Goal: Task Accomplishment & Management: Manage account settings

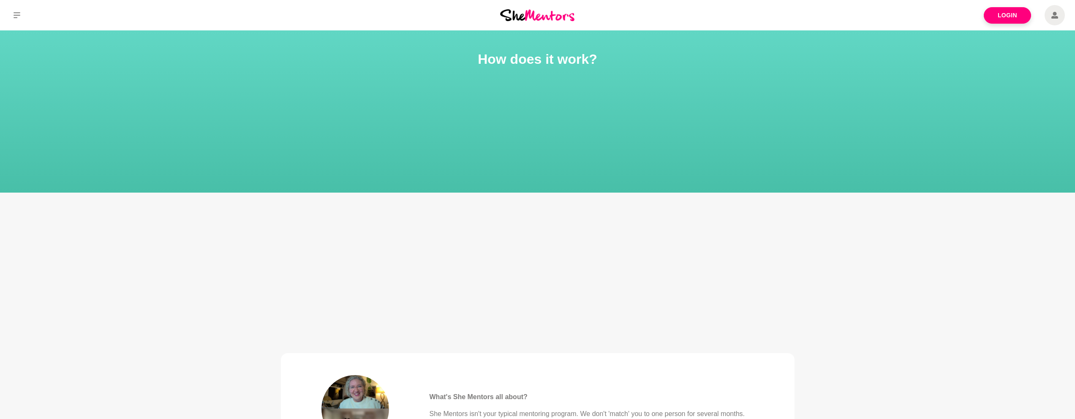
click at [1057, 17] on icon at bounding box center [1055, 15] width 7 height 7
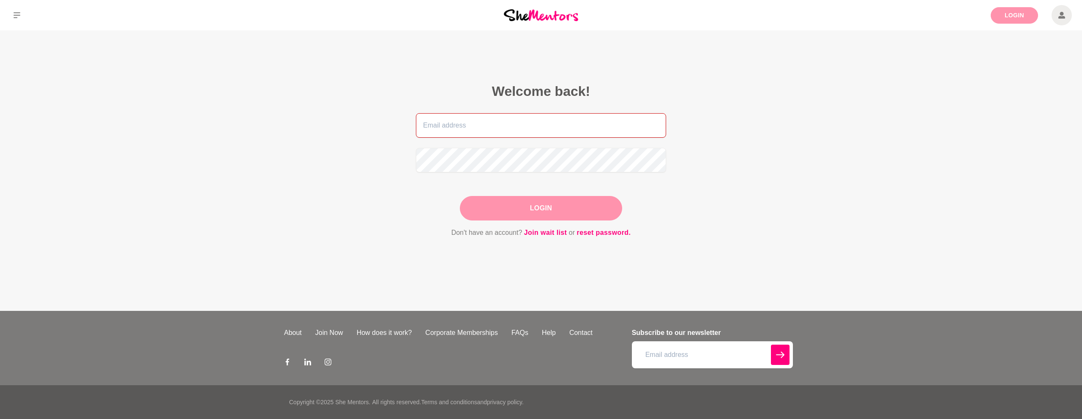
type input "[EMAIL_ADDRESS][DOMAIN_NAME]"
click at [590, 209] on button "Login" at bounding box center [541, 208] width 162 height 25
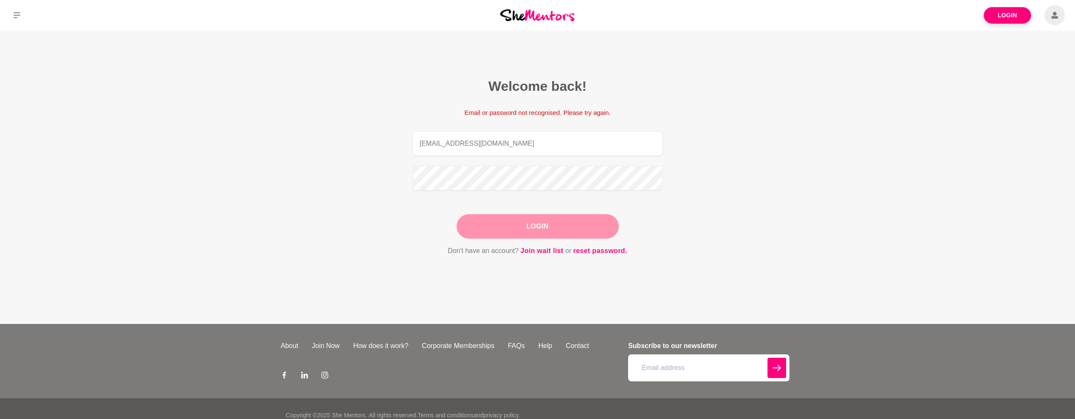
click at [581, 230] on button "Login" at bounding box center [538, 226] width 162 height 25
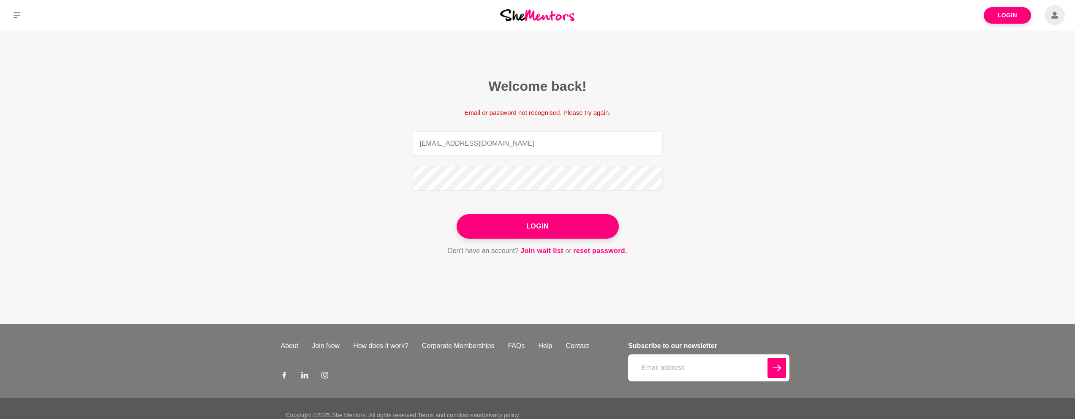
drag, startPoint x: 1038, startPoint y: 24, endPoint x: 1055, endPoint y: 23, distance: 16.9
click at [1039, 24] on div "Login" at bounding box center [896, 15] width 358 height 30
click at [1056, 23] on icon at bounding box center [1055, 15] width 7 height 20
click at [1055, 19] on icon at bounding box center [1055, 15] width 7 height 20
